Goal: Transaction & Acquisition: Book appointment/travel/reservation

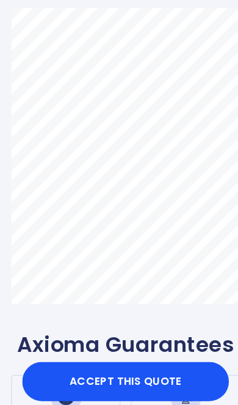
scroll to position [86, 0]
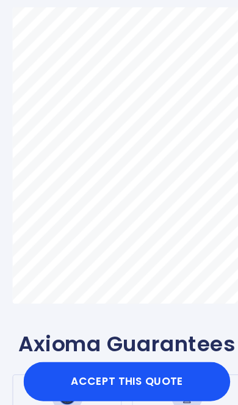
click at [89, 374] on button "Accept this Quote" at bounding box center [119, 356] width 193 height 37
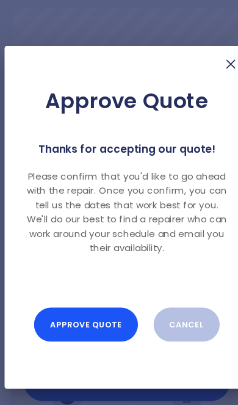
click at [63, 319] on button "Approve Quote" at bounding box center [80, 303] width 96 height 32
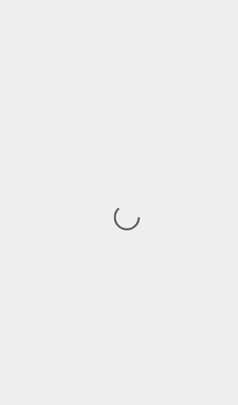
scroll to position [32, 0]
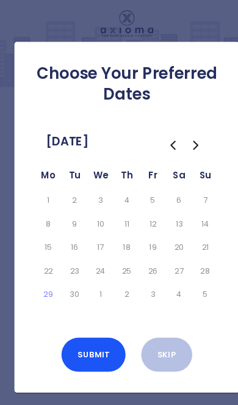
click at [183, 134] on icon "Go to the Next Month" at bounding box center [183, 135] width 15 height 15
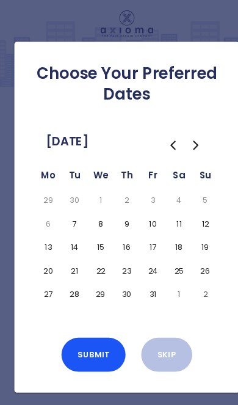
click at [170, 206] on button "11" at bounding box center [168, 208] width 20 height 17
click at [142, 208] on button "10" at bounding box center [144, 208] width 20 height 17
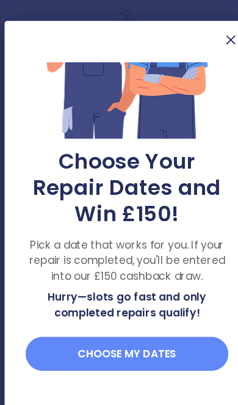
click at [156, 346] on button "Choose my dates" at bounding box center [118, 330] width 189 height 32
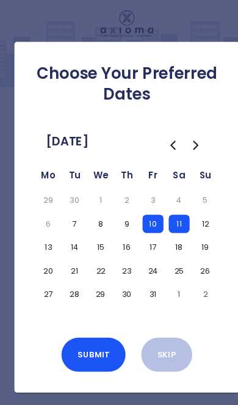
click at [164, 228] on button "18" at bounding box center [168, 230] width 20 height 17
click at [143, 253] on button "24" at bounding box center [144, 252] width 20 height 17
click at [166, 249] on button "25" at bounding box center [168, 252] width 20 height 17
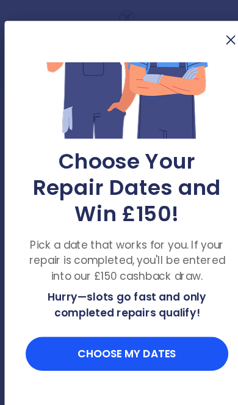
click at [153, 346] on button "Choose my dates" at bounding box center [118, 330] width 189 height 32
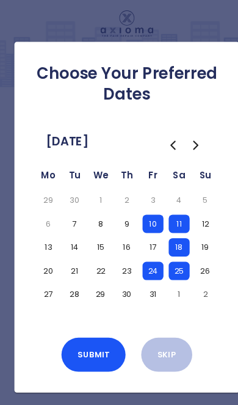
click at [159, 135] on icon "Go to the Previous Month" at bounding box center [161, 135] width 15 height 15
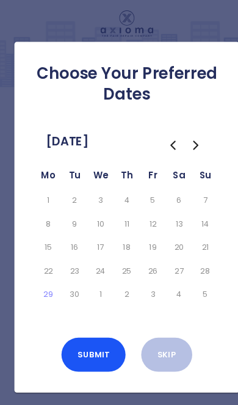
click at [187, 137] on icon "Go to the Next Month" at bounding box center [183, 135] width 15 height 15
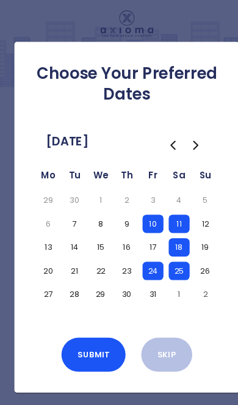
click at [84, 330] on button "Submit" at bounding box center [88, 331] width 60 height 32
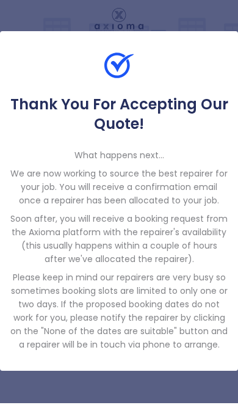
scroll to position [71, 0]
